Goal: Ask a question

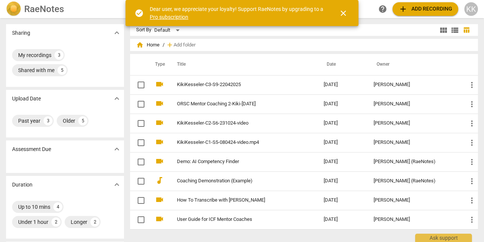
click at [343, 14] on span "close" at bounding box center [343, 13] width 9 height 9
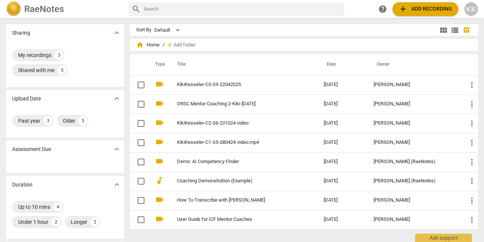
click at [18, 7] on img at bounding box center [13, 9] width 15 height 15
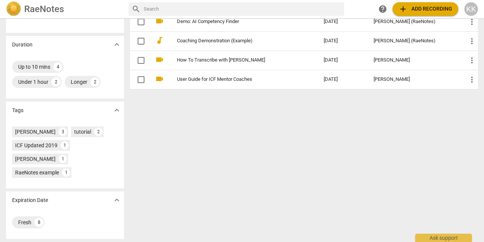
scroll to position [140, 0]
click at [74, 130] on div "tutorial" at bounding box center [82, 132] width 17 height 8
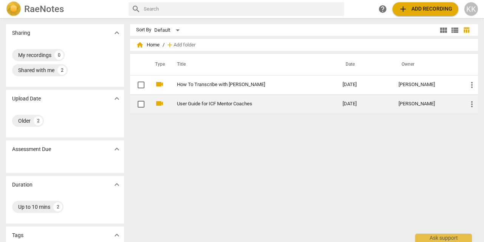
click at [191, 102] on link "User Guide for ICF Mentor Coaches" at bounding box center [246, 104] width 138 height 6
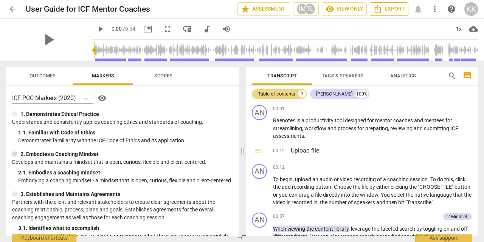
click at [390, 9] on span "Export" at bounding box center [389, 9] width 32 height 9
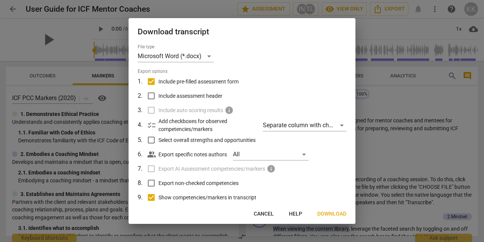
click at [333, 214] on span "Download" at bounding box center [331, 215] width 29 height 8
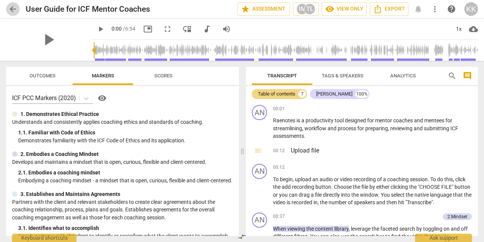
click at [17, 8] on span "arrow_back" at bounding box center [12, 9] width 9 height 9
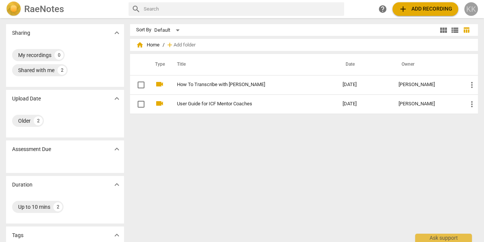
click at [473, 8] on div "KK" at bounding box center [471, 9] width 14 height 14
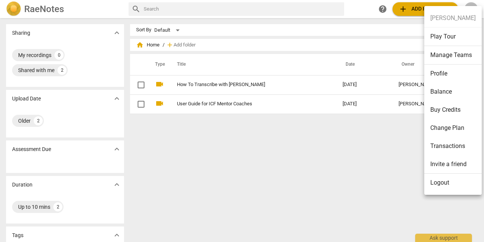
click at [446, 19] on ul "Kiki Kesseler Play Tour Manage Teams Profile Balance Buy Credits Change Plan Tr…" at bounding box center [452, 100] width 57 height 189
click at [348, 159] on div at bounding box center [242, 121] width 484 height 242
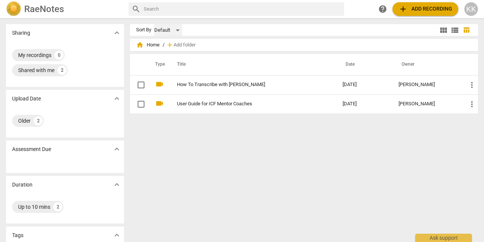
click at [177, 31] on div "Default" at bounding box center [168, 30] width 28 height 12
click at [177, 31] on li "Default" at bounding box center [172, 30] width 36 height 14
click at [178, 32] on div "Default" at bounding box center [168, 30] width 28 height 12
click at [171, 57] on li "Recent" at bounding box center [172, 59] width 36 height 14
click at [439, 29] on span "view_module" at bounding box center [443, 30] width 9 height 9
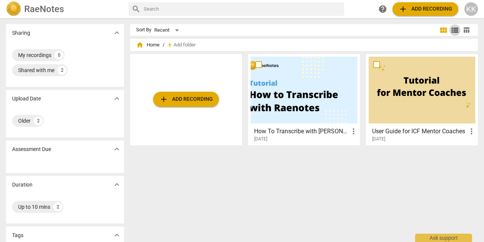
click at [456, 30] on span "view_list" at bounding box center [454, 30] width 9 height 9
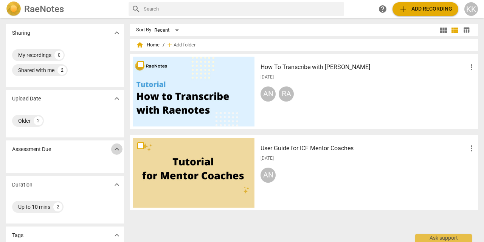
click at [113, 147] on span "expand_more" at bounding box center [116, 149] width 9 height 9
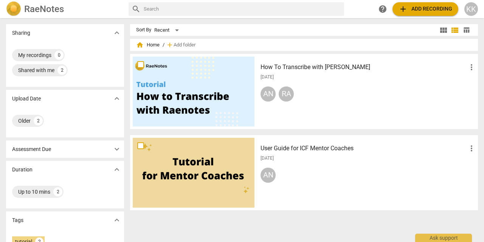
click at [113, 147] on span "expand_more" at bounding box center [116, 149] width 9 height 9
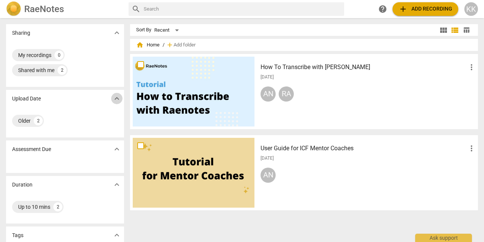
click at [115, 98] on span "expand_more" at bounding box center [116, 98] width 9 height 9
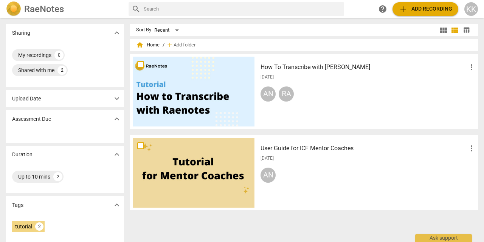
click at [115, 99] on span "expand_more" at bounding box center [116, 98] width 9 height 9
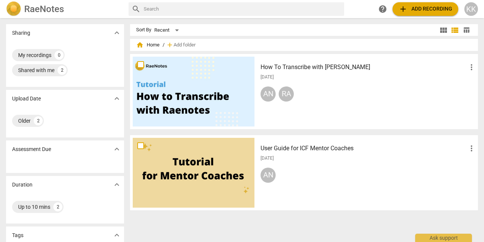
click at [469, 10] on div "KK" at bounding box center [471, 9] width 14 height 14
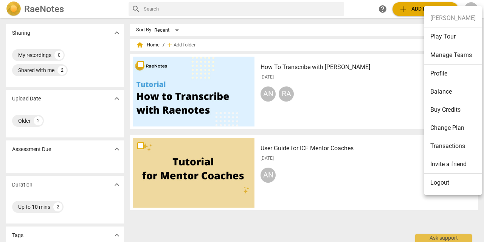
click at [450, 143] on li "Transactions" at bounding box center [452, 146] width 57 height 18
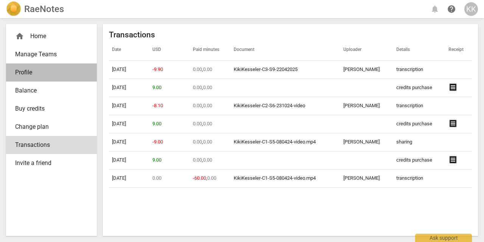
click at [43, 70] on span "Profile" at bounding box center [48, 72] width 67 height 9
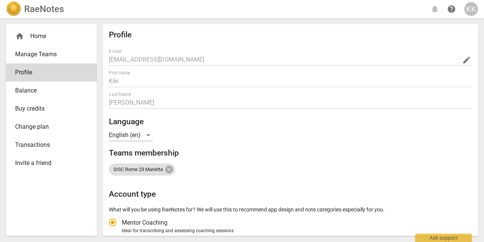
radio input "false"
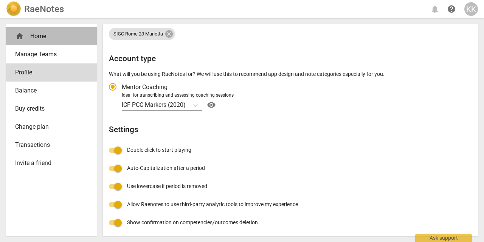
click at [27, 36] on div "home Home" at bounding box center [48, 36] width 67 height 9
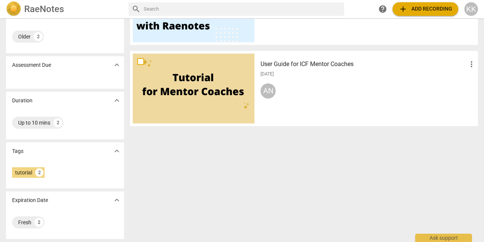
scroll to position [85, 0]
click at [116, 202] on span "expand_more" at bounding box center [116, 200] width 9 height 9
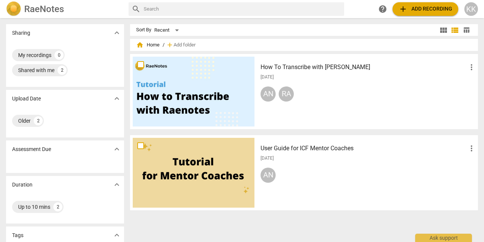
scroll to position [0, 0]
click at [140, 46] on span "home" at bounding box center [140, 45] width 8 height 8
click at [154, 44] on span "home Home" at bounding box center [147, 45] width 23 height 8
click at [139, 44] on span "home" at bounding box center [140, 45] width 8 height 8
click at [177, 29] on div "Recent" at bounding box center [167, 30] width 27 height 12
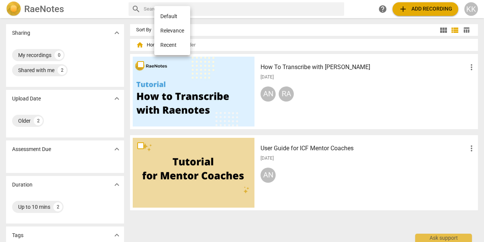
click at [180, 46] on li "Recent" at bounding box center [172, 45] width 36 height 14
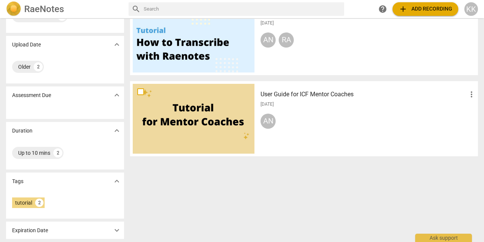
scroll to position [54, 0]
click at [119, 231] on span "expand_more" at bounding box center [116, 230] width 9 height 9
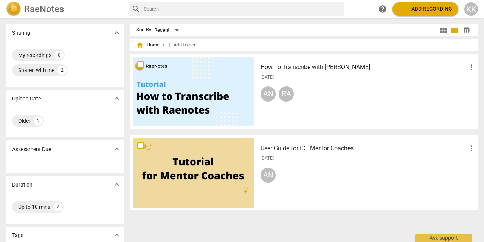
scroll to position [0, 0]
click at [438, 239] on div "Ask support" at bounding box center [443, 236] width 57 height 12
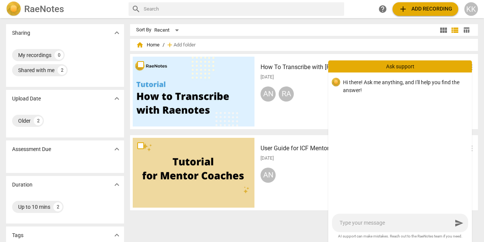
type textarea "w"
type textarea "wh"
type textarea "whe"
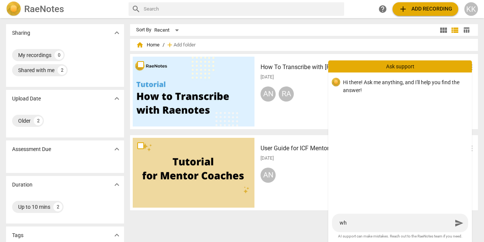
type textarea "whe"
type textarea "wher"
type textarea "where"
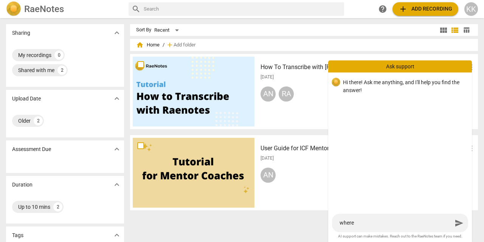
type textarea "where"
type textarea "where c"
type textarea "where ca"
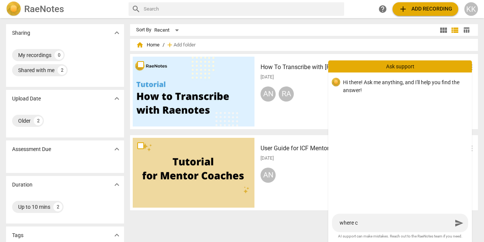
type textarea "where ca"
type textarea "where can"
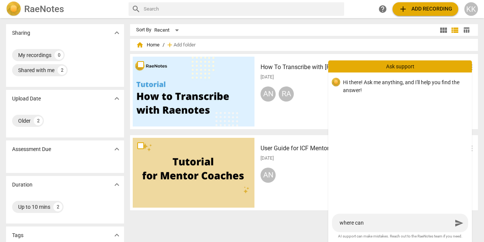
type textarea "where can i"
type textarea "where can I"
type textarea "where can I f"
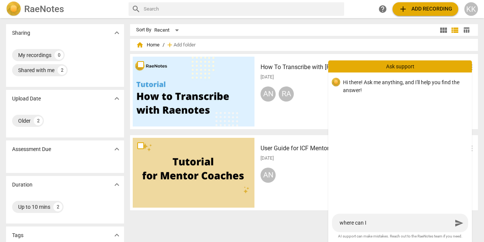
type textarea "where can I f"
type textarea "where can I fi"
type textarea "where can I fin"
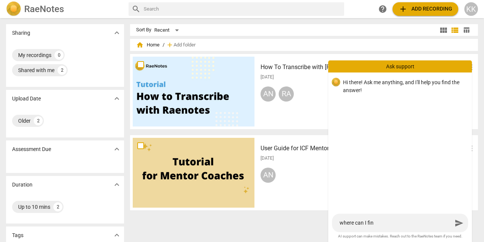
type textarea "where can I find"
type textarea "where can I find m"
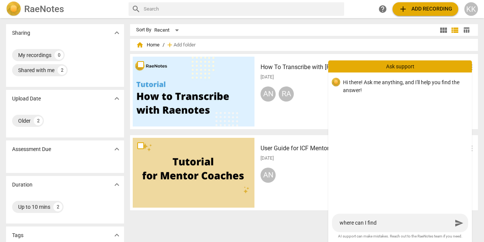
type textarea "where can I find m"
type textarea "where can I find my"
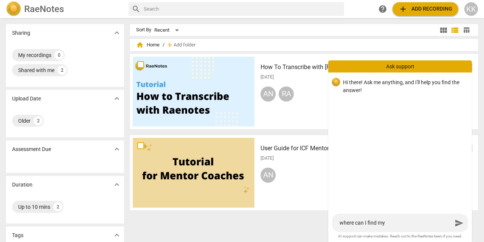
type textarea "where can I find my e"
type textarea "where can I find my ea"
type textarea "where can I find my ear"
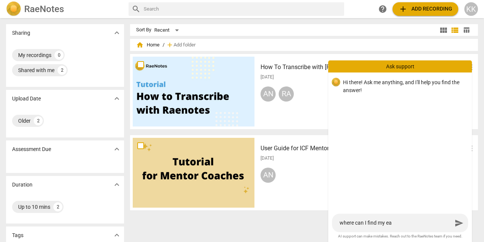
type textarea "where can I find my ear"
type textarea "where can I find my earl"
type textarea "where can I find my earli"
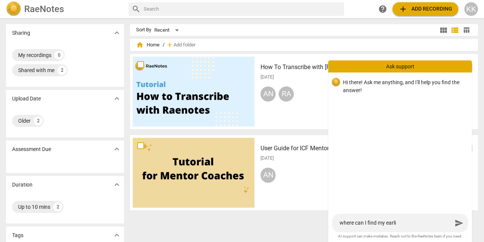
type textarea "where can I find my earlie"
type textarea "where can I find my earlier"
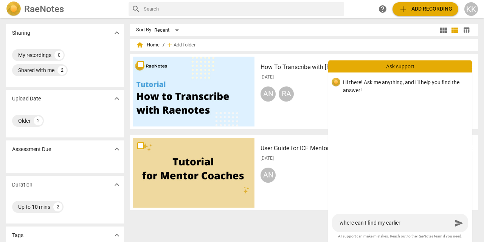
type textarea "where can I find my earlier"
type textarea "where can I find my earlier u"
type textarea "where can I find my earlier up"
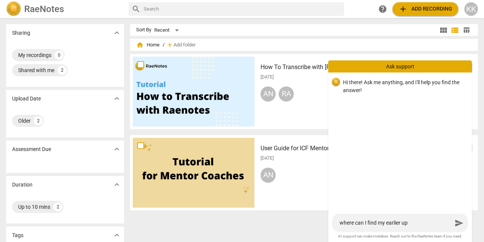
type textarea "where can I find my earlier upl"
type textarea "where can I find my earlier uplo"
type textarea "where can I find my earlier uploa"
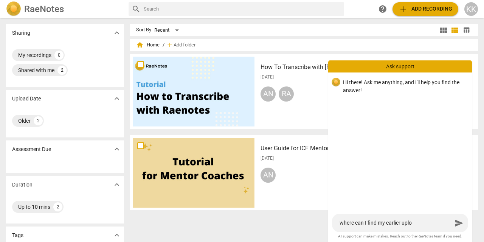
type textarea "where can I find my earlier uploa"
type textarea "where can I find my earlier upload"
type textarea "where can I find my earlier uploade"
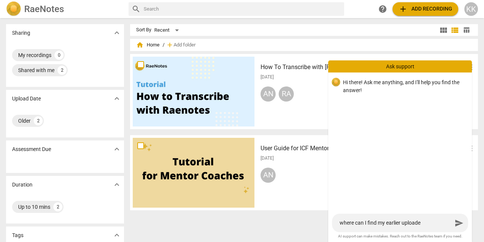
type textarea "where can I find my earlier uploaded"
type textarea "where can I find my earlier uploaded r"
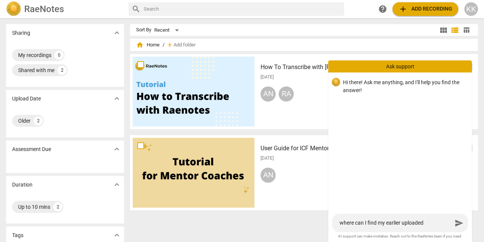
type textarea "where can I find my earlier uploaded r"
type textarea "where can I find my earlier uploaded re"
type textarea "where can I find my earlier uploaded rec"
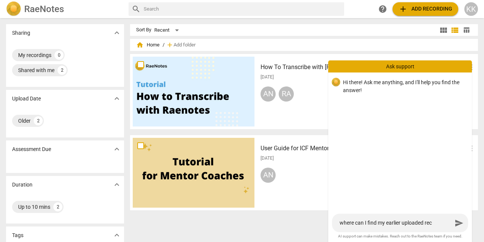
type textarea "where can I find my earlier uploaded reco"
type textarea "where can I find my earlier uploaded recor"
type textarea "where can I find my earlier uploaded record"
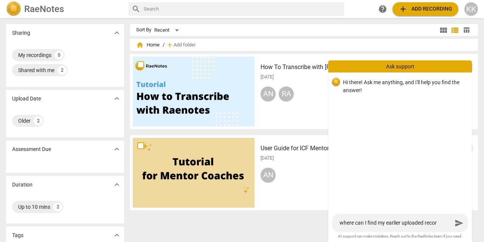
type textarea "where can I find my earlier uploaded record"
type textarea "where can I find my earlier uploaded recordi"
type textarea "where can I find my earlier uploaded recordin"
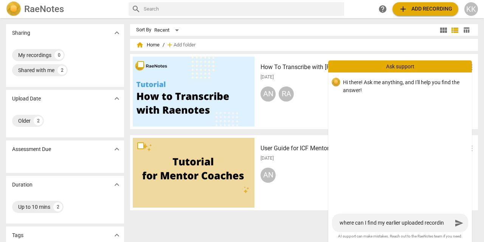
type textarea "where can I find my earlier uploaded recording"
type textarea "where can I find my earlier uploaded recordings"
type textarea "where can I find my earlier uploaded recordings?"
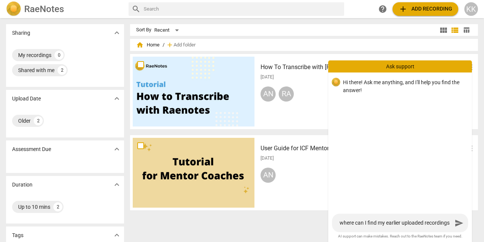
type textarea "where can I find my earlier uploaded recordings?"
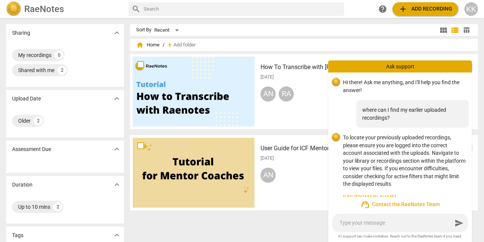
scroll to position [7, 0]
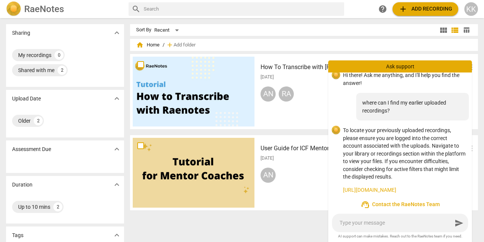
click at [395, 188] on link "https://app.raenotes.com" at bounding box center [404, 190] width 123 height 8
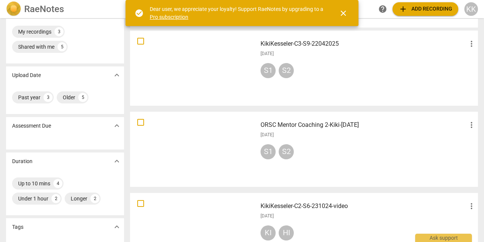
scroll to position [21, 0]
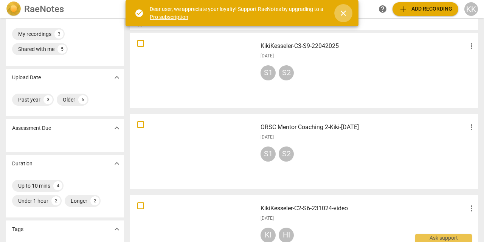
click at [343, 15] on span "close" at bounding box center [343, 13] width 9 height 9
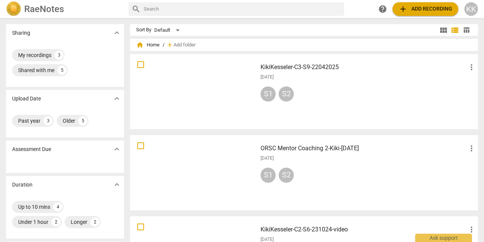
scroll to position [0, 0]
